Goal: Task Accomplishment & Management: Complete application form

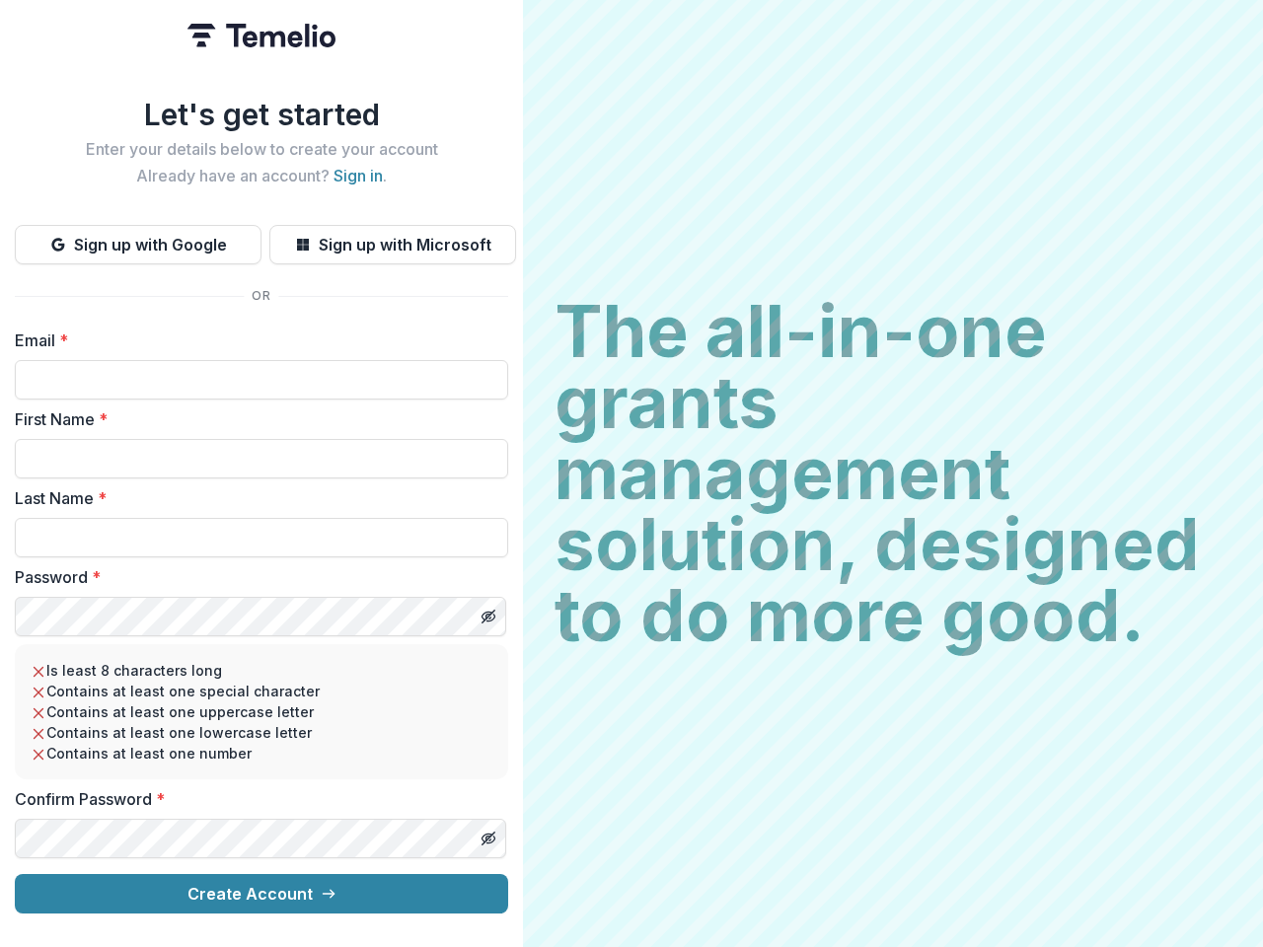
click at [632, 474] on h2 "The all-in-one grants management solution, designed to do more good." at bounding box center [893, 473] width 677 height 355
click at [138, 237] on button "Sign up with Google" at bounding box center [138, 244] width 247 height 39
click at [392, 237] on button "Sign up with Microsoft" at bounding box center [392, 244] width 247 height 39
click at [488, 611] on line "Toggle password visibility" at bounding box center [489, 617] width 12 height 12
click at [488, 833] on line "Toggle password visibility" at bounding box center [489, 839] width 12 height 12
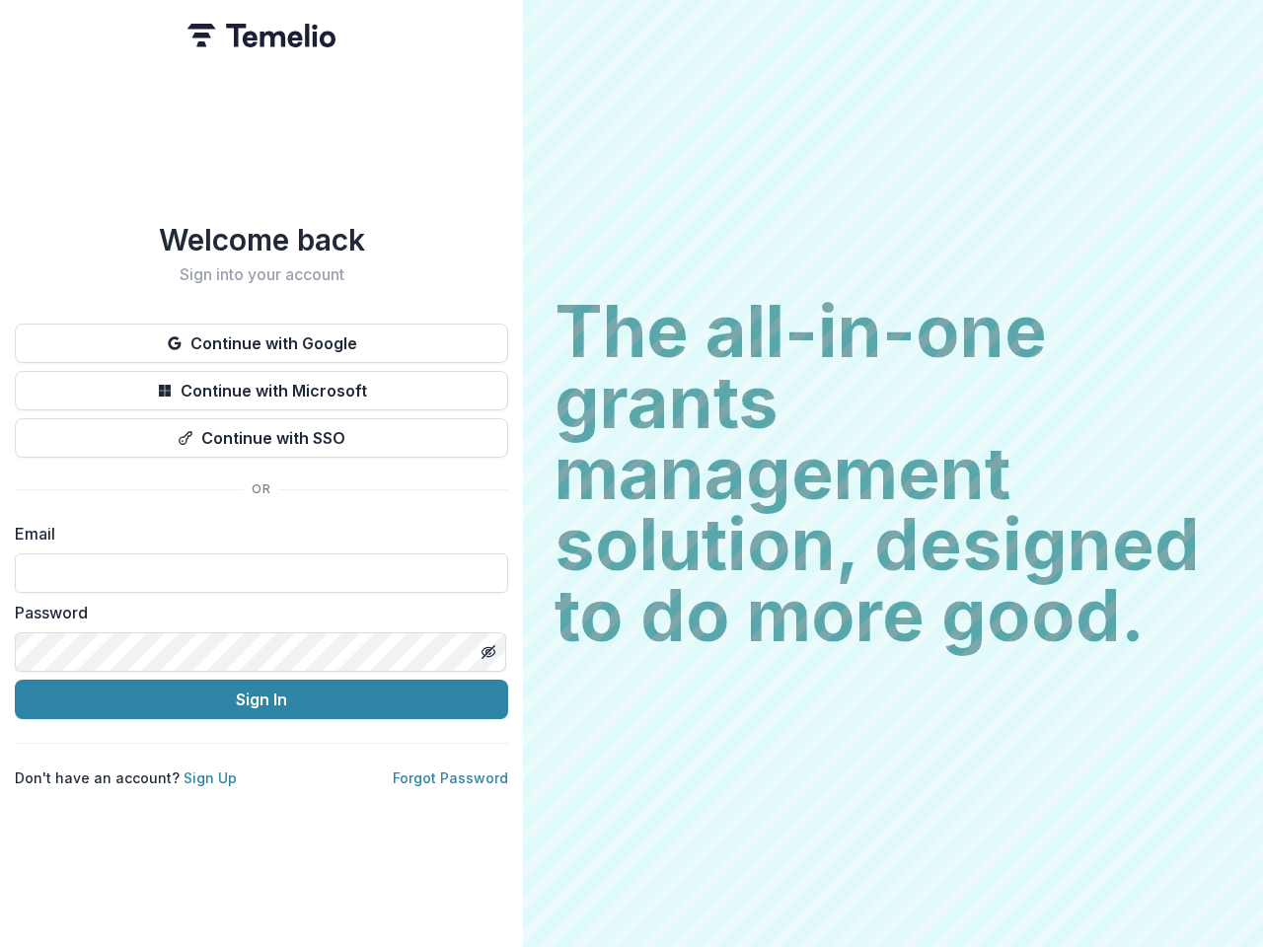
click at [632, 474] on h2 "The all-in-one grants management solution, designed to do more good." at bounding box center [893, 473] width 677 height 355
click at [262, 336] on button "Continue with Google" at bounding box center [261, 343] width 493 height 39
click at [262, 383] on button "Continue with Microsoft" at bounding box center [261, 390] width 493 height 39
click at [262, 430] on button "Continue with SSO" at bounding box center [261, 437] width 493 height 39
click at [488, 644] on div "Welcome back Sign into your account Continue with Google Continue with Microsof…" at bounding box center [261, 473] width 523 height 947
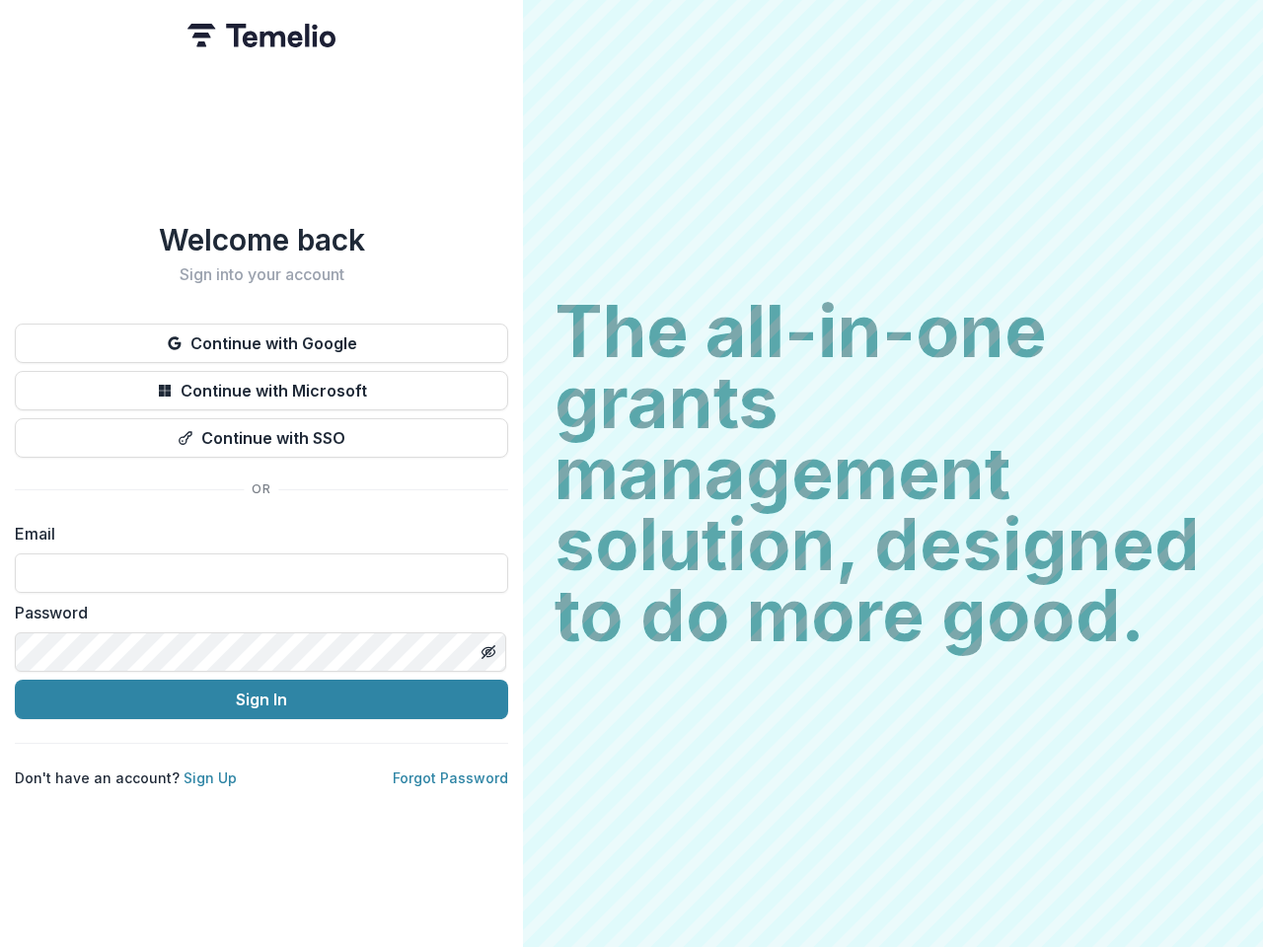
click at [632, 474] on h2 "The all-in-one grants management solution, designed to do more good." at bounding box center [893, 473] width 677 height 355
click at [262, 336] on button "Continue with Google" at bounding box center [261, 343] width 493 height 39
click at [262, 383] on button "Continue with Microsoft" at bounding box center [261, 390] width 493 height 39
click at [262, 430] on button "Continue with SSO" at bounding box center [261, 437] width 493 height 39
click at [488, 644] on div "Welcome back Sign into your account Continue with Google Continue with Microsof…" at bounding box center [261, 473] width 523 height 947
